Goal: Transaction & Acquisition: Purchase product/service

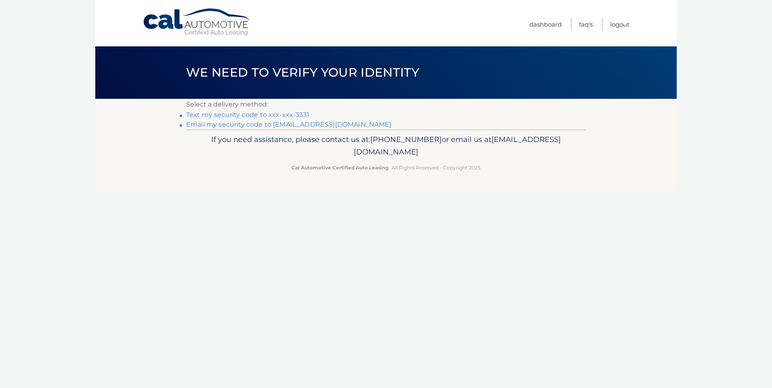
click at [283, 115] on link "Text my security code to xxx-xxx-3331" at bounding box center [247, 115] width 123 height 8
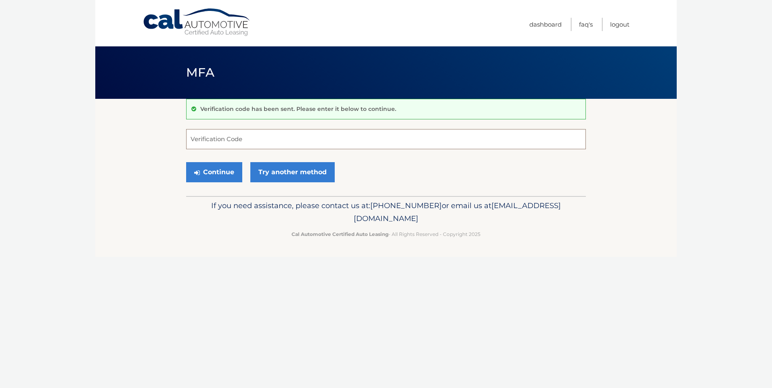
click at [280, 141] on input "Verification Code" at bounding box center [386, 139] width 400 height 20
type input "800519"
click at [222, 171] on button "Continue" at bounding box center [214, 172] width 56 height 20
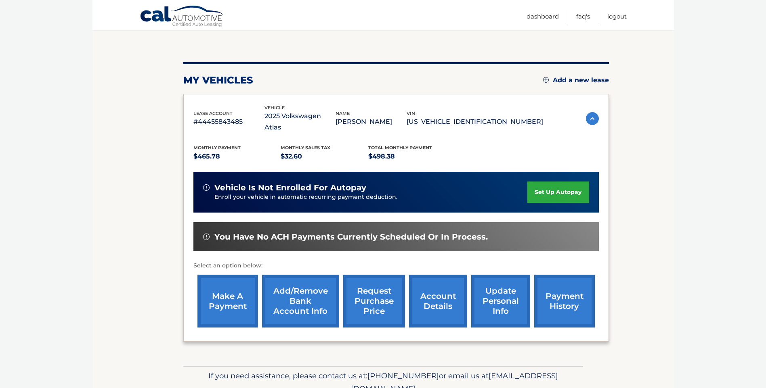
scroll to position [81, 0]
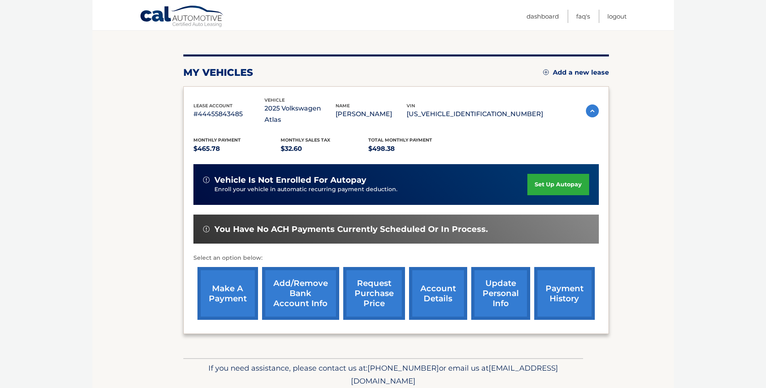
click at [233, 287] on link "make a payment" at bounding box center [227, 293] width 61 height 53
click at [228, 283] on link "make a payment" at bounding box center [227, 293] width 61 height 53
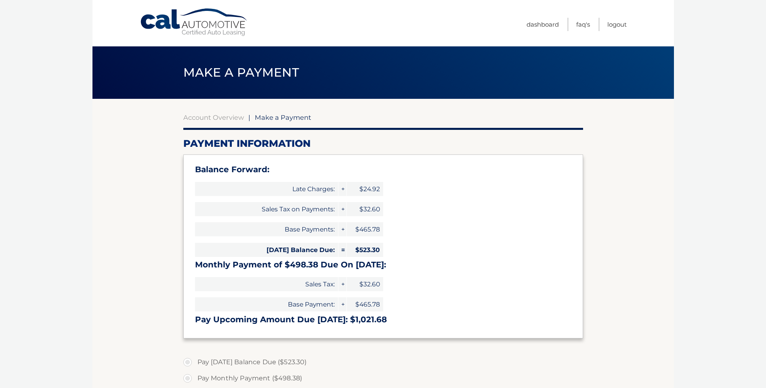
select select "MmI3NzkxZWYtYTA3Zi00Yzg5LThlNjUtNjgwYjZjMTExNjA2"
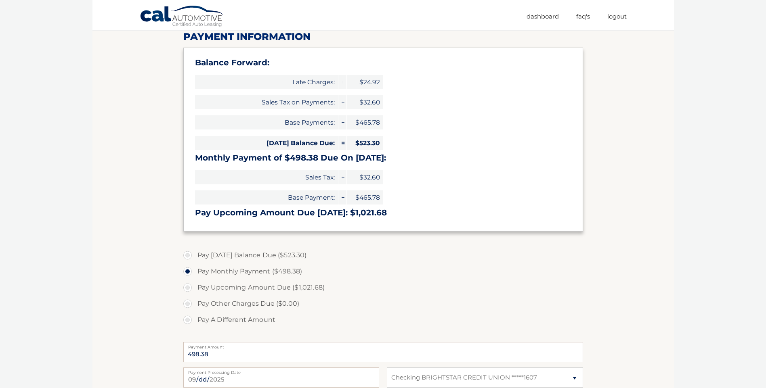
scroll to position [161, 0]
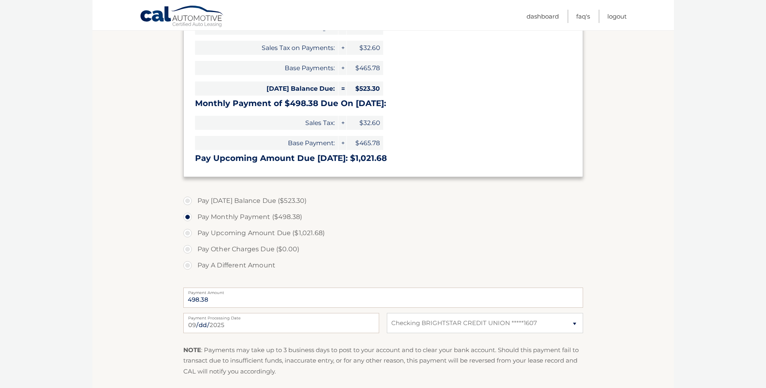
click at [189, 200] on label "Pay [DATE] Balance Due ($523.30)" at bounding box center [383, 201] width 400 height 16
click at [189, 200] on input "Pay [DATE] Balance Due ($523.30)" at bounding box center [190, 199] width 8 height 13
radio input "true"
type input "523.30"
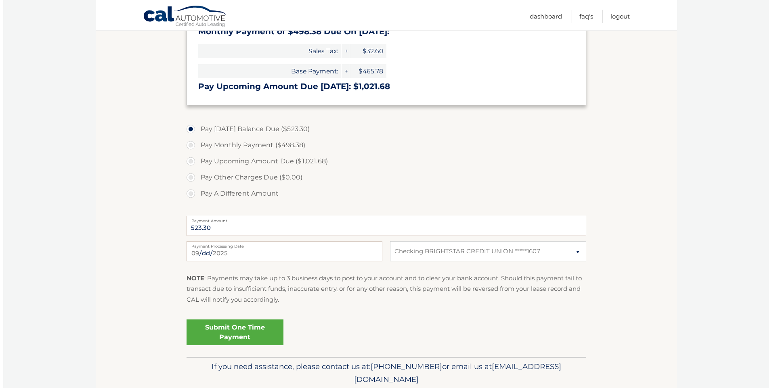
scroll to position [242, 0]
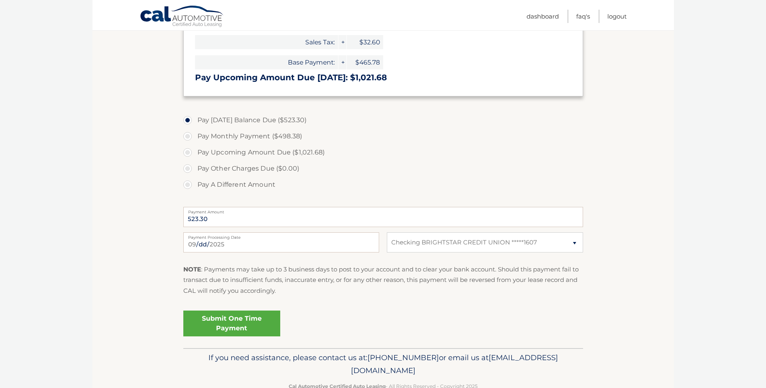
click at [229, 320] on link "Submit One Time Payment" at bounding box center [231, 324] width 97 height 26
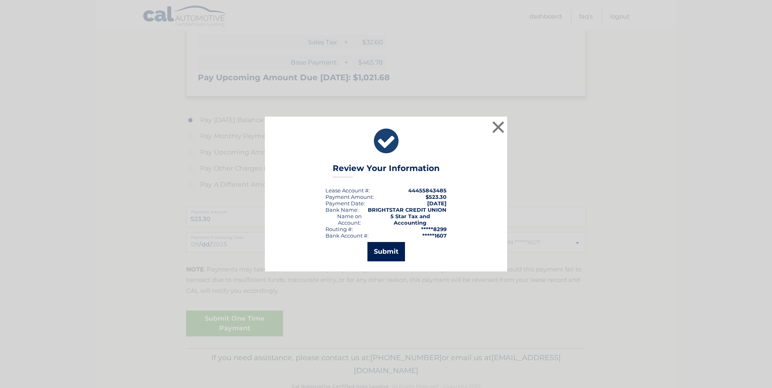
click at [384, 249] on button "Submit" at bounding box center [386, 251] width 38 height 19
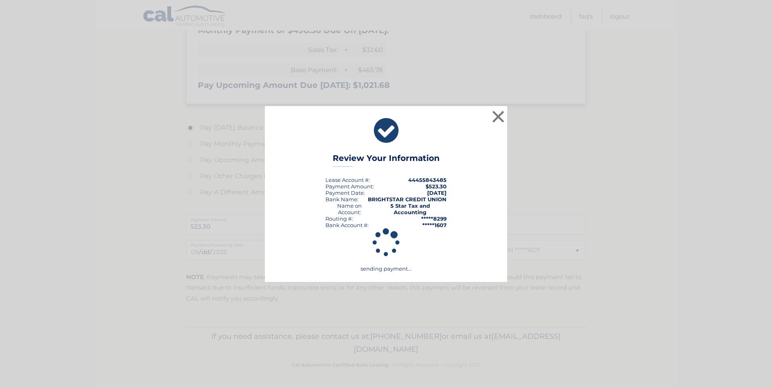
scroll to position [234, 0]
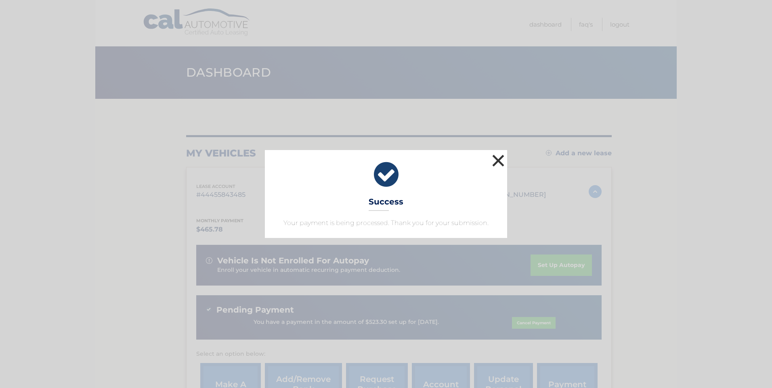
click at [497, 161] on button "×" at bounding box center [498, 161] width 16 height 16
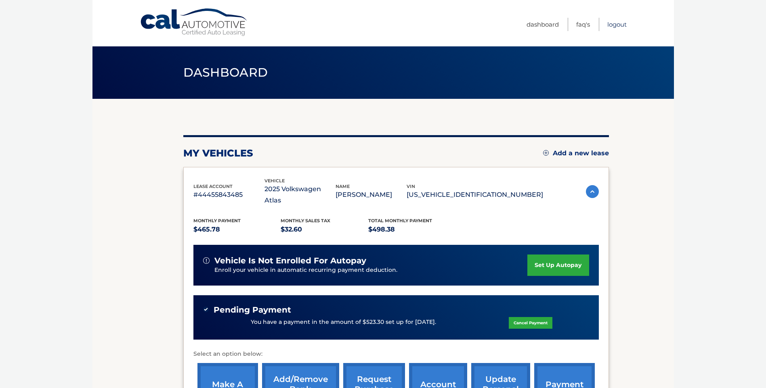
click at [619, 26] on link "Logout" at bounding box center [616, 24] width 19 height 13
